Goal: Find specific page/section: Locate item on page

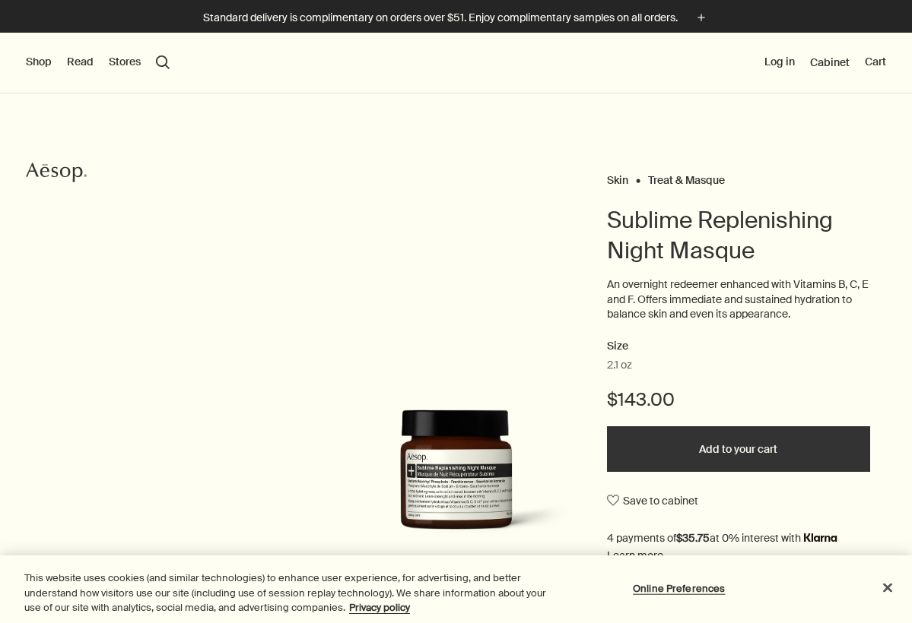
click at [126, 64] on button "Stores" at bounding box center [125, 62] width 32 height 15
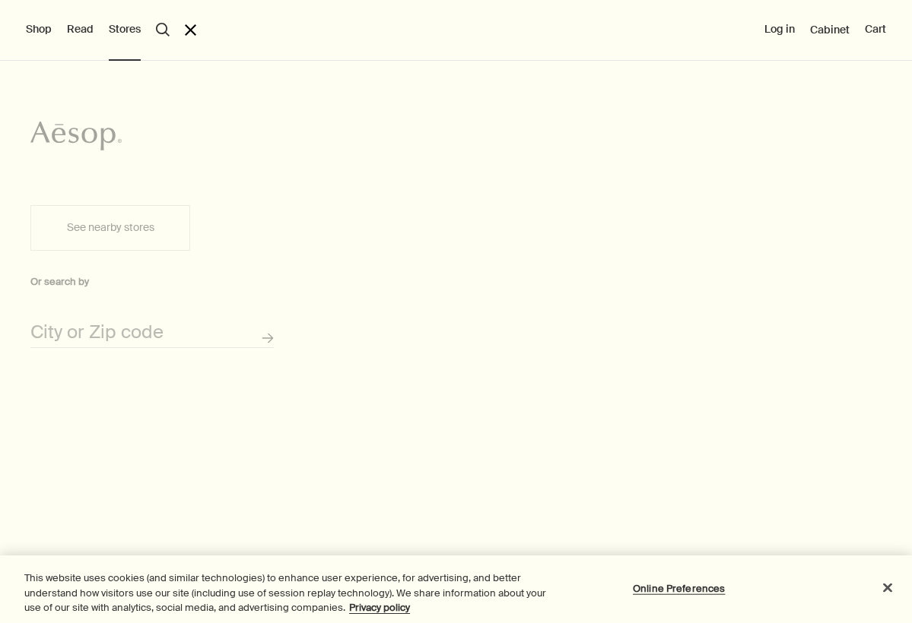
click at [120, 233] on button "See nearby stores" at bounding box center [110, 228] width 160 height 46
click at [90, 334] on input "City or Zip code" at bounding box center [151, 337] width 243 height 24
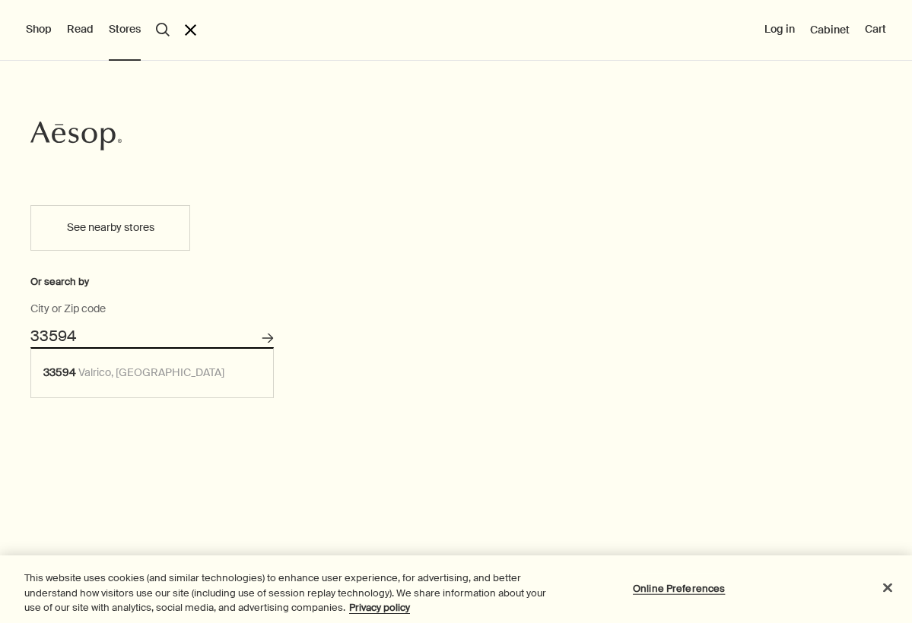
click at [267, 338] on button "Search for stores" at bounding box center [267, 338] width 25 height 25
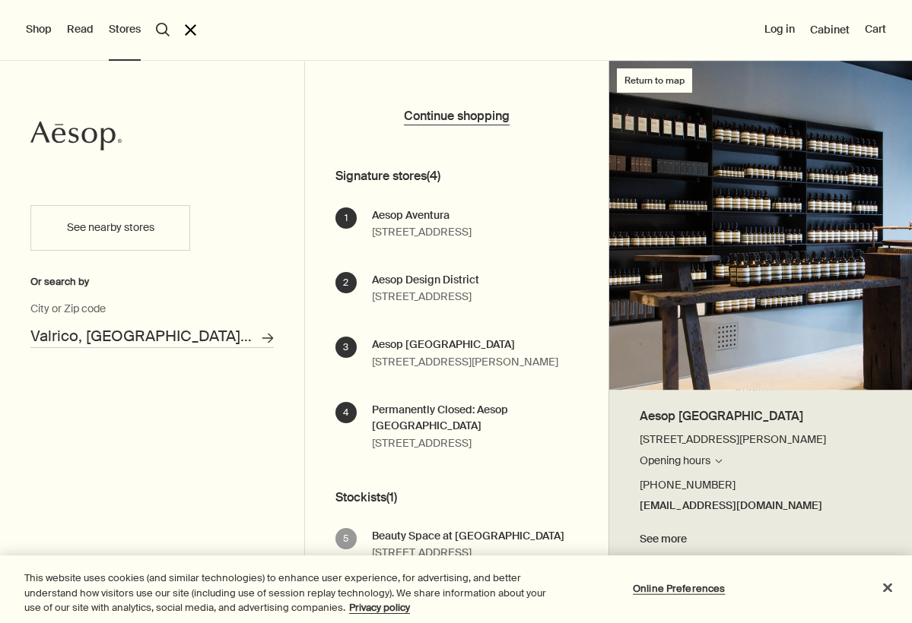
scroll to position [84, 0]
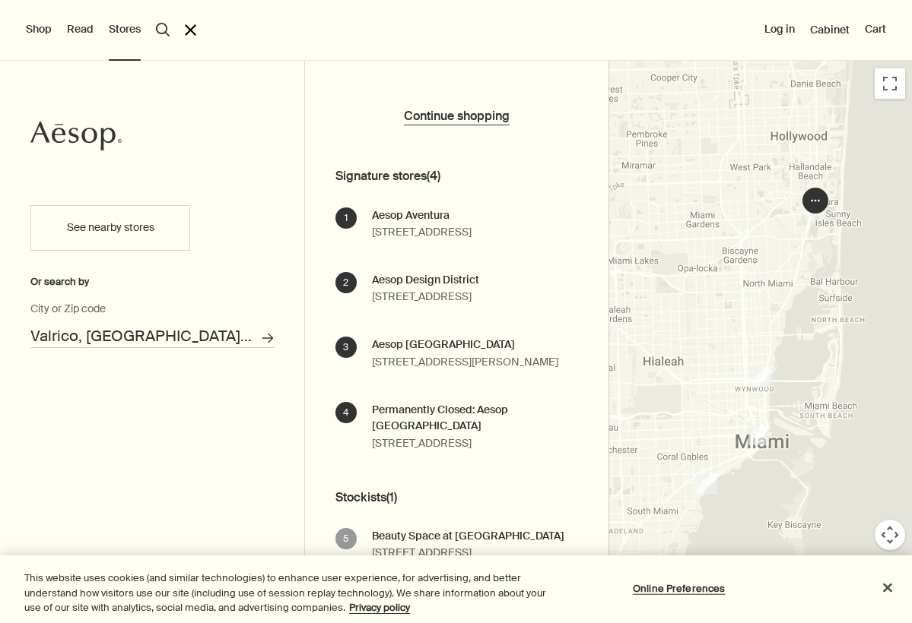
click at [883, 623] on div at bounding box center [456, 623] width 912 height 0
click at [116, 227] on button "See nearby stores" at bounding box center [110, 228] width 160 height 46
click at [170, 337] on input "Valrico, [GEOGRAPHIC_DATA] 33594" at bounding box center [151, 337] width 243 height 24
type input "V"
drag, startPoint x: 170, startPoint y: 337, endPoint x: 69, endPoint y: 370, distance: 106.5
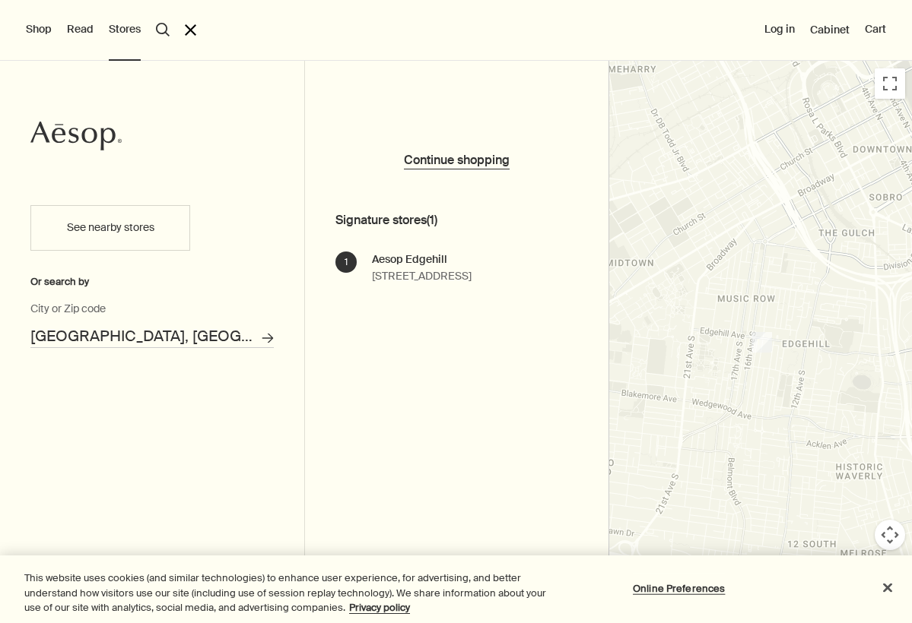
click at [140, 338] on input "[GEOGRAPHIC_DATA], [GEOGRAPHIC_DATA]" at bounding box center [151, 337] width 243 height 24
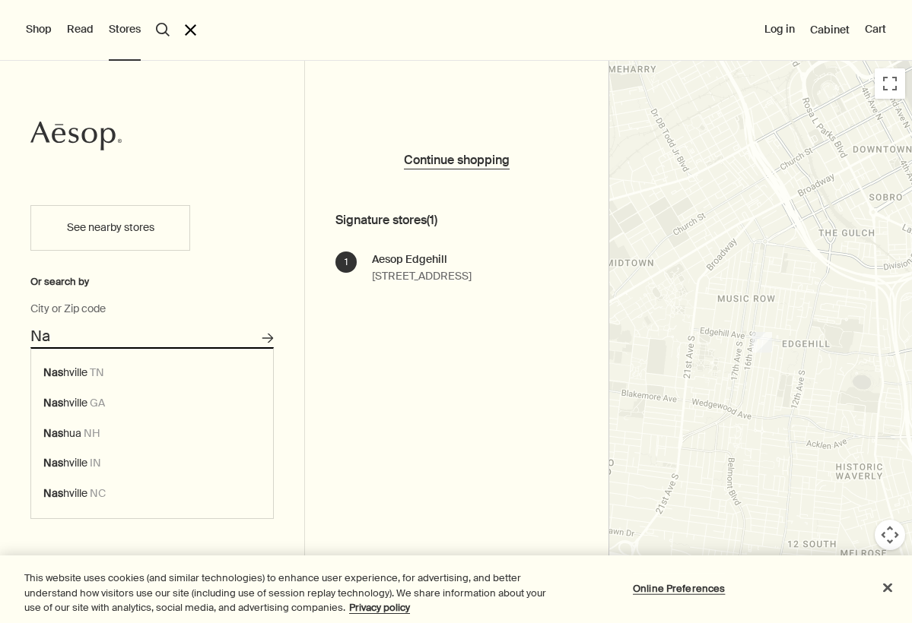
type input "N"
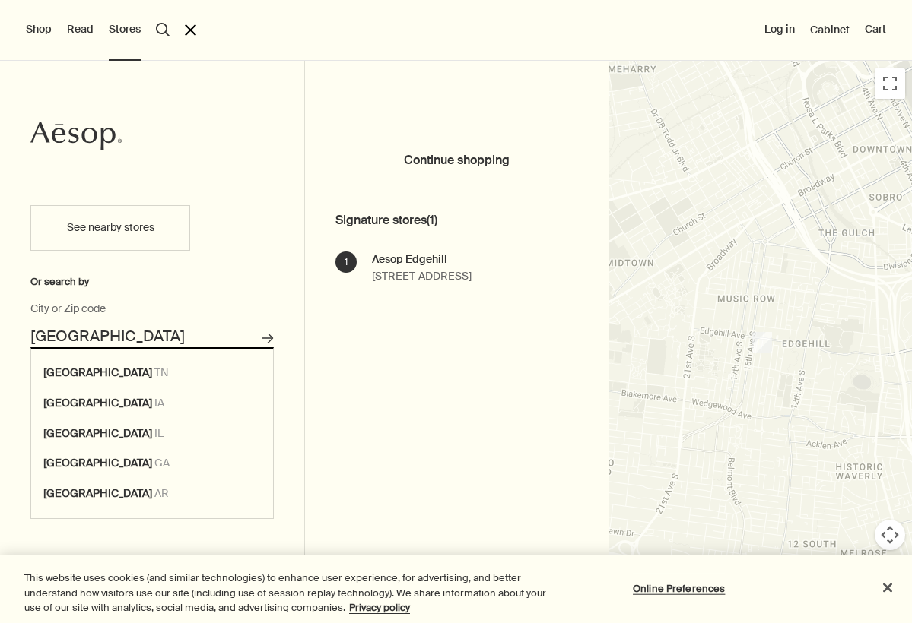
type input "[GEOGRAPHIC_DATA], [GEOGRAPHIC_DATA]"
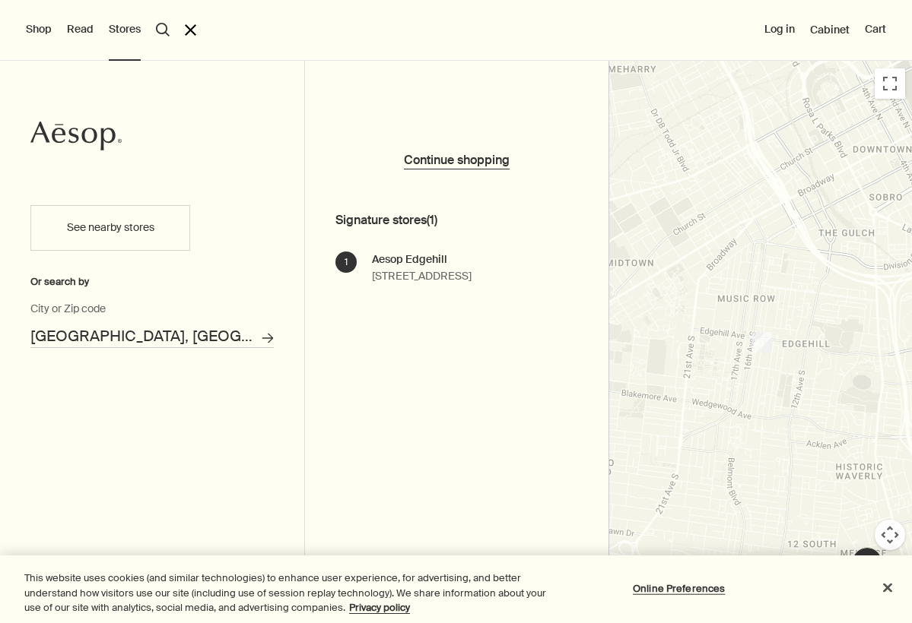
click at [39, 24] on button "Shop" at bounding box center [39, 29] width 26 height 15
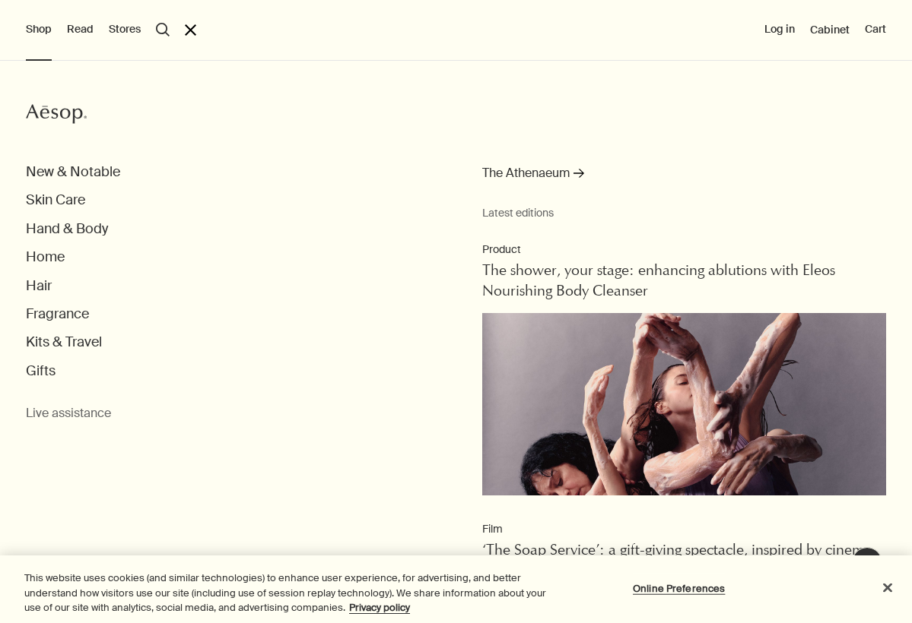
click at [163, 28] on button "search Search" at bounding box center [163, 30] width 14 height 14
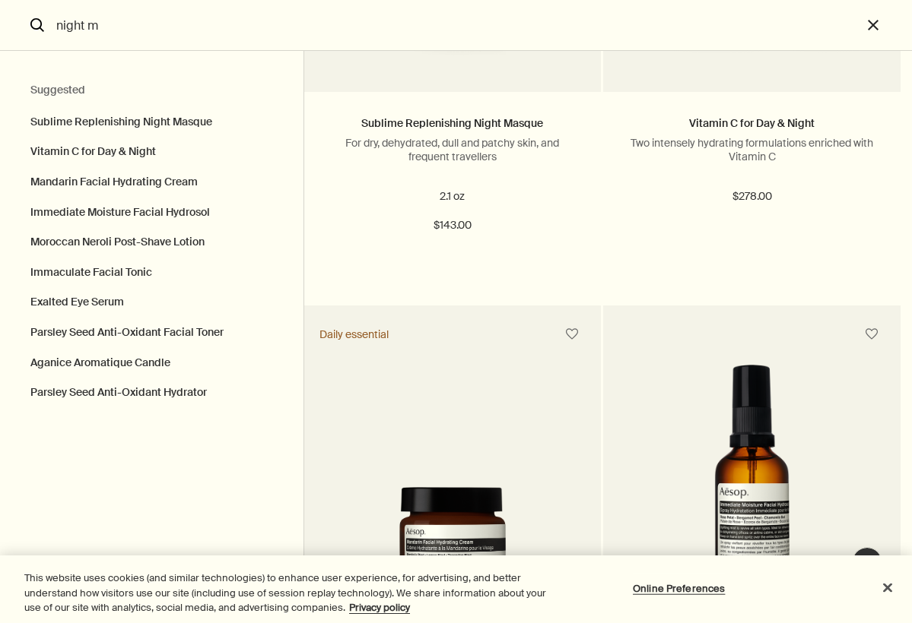
scroll to position [327, 0]
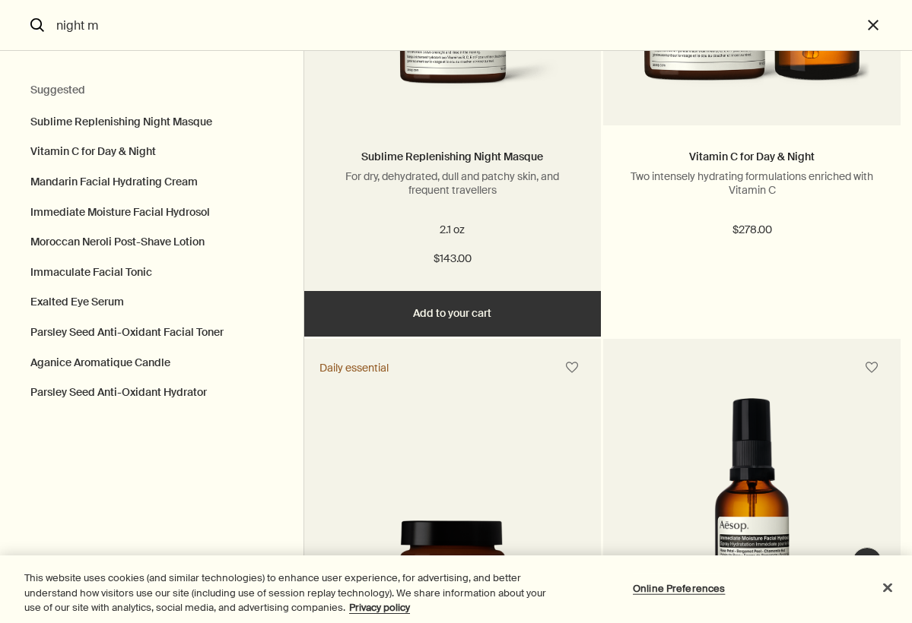
type input "night m"
click at [446, 81] on img "Search" at bounding box center [453, 36] width 252 height 133
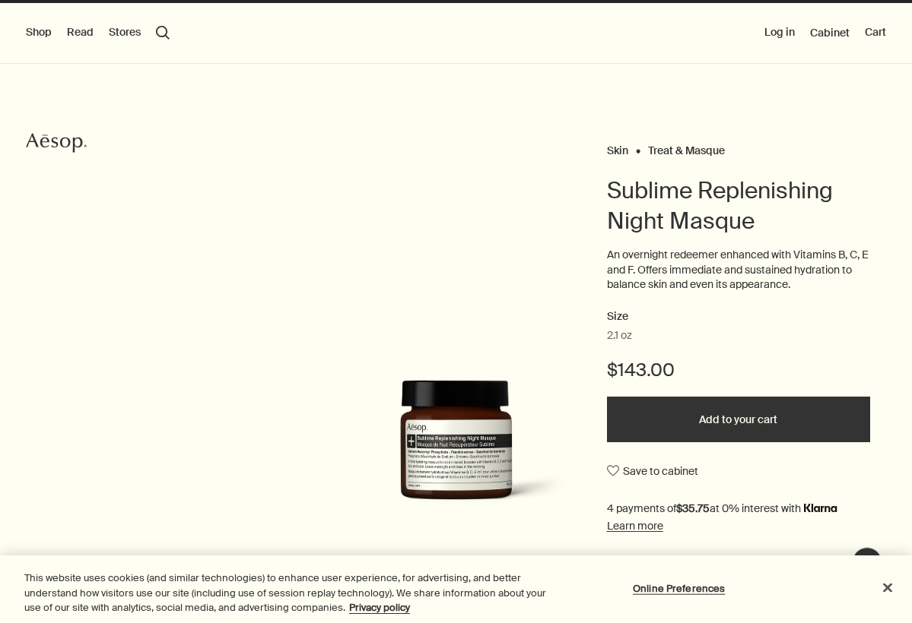
click at [872, 623] on div at bounding box center [456, 623] width 912 height 0
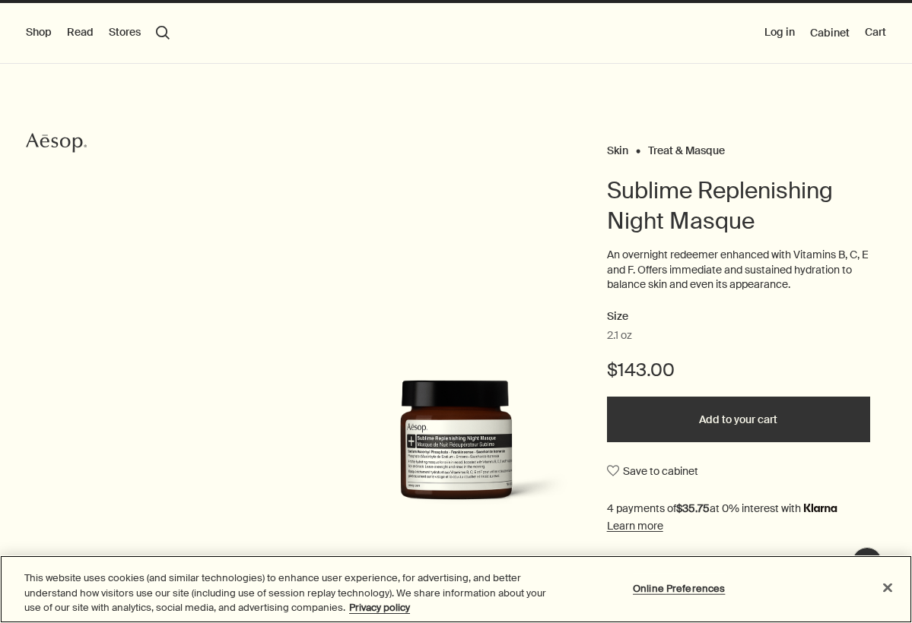
click at [895, 588] on button "Close" at bounding box center [887, 587] width 33 height 33
